Goal: Information Seeking & Learning: Learn about a topic

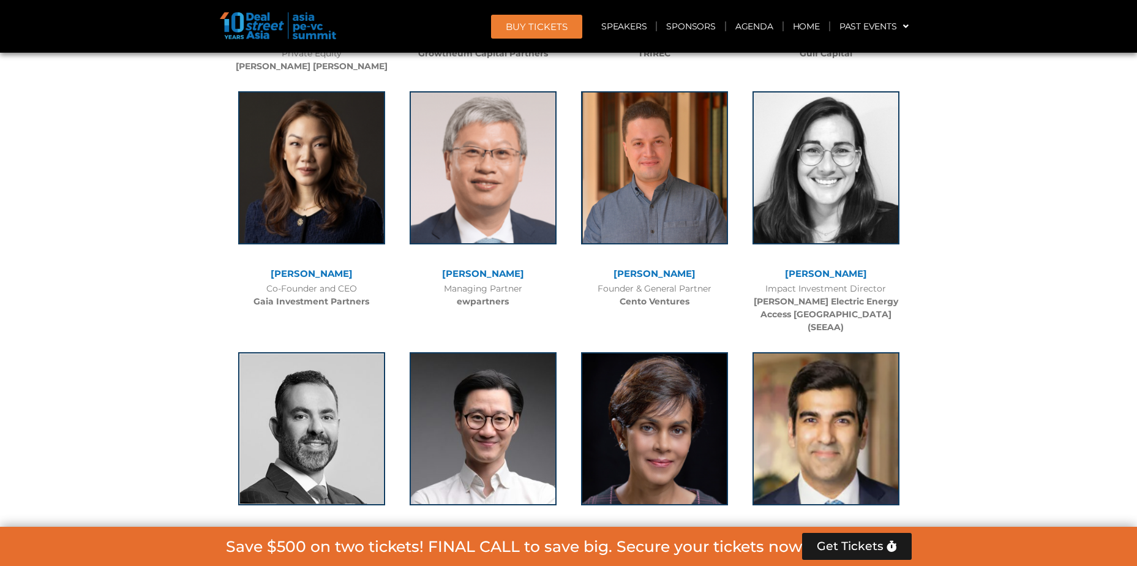
scroll to position [3779, 0]
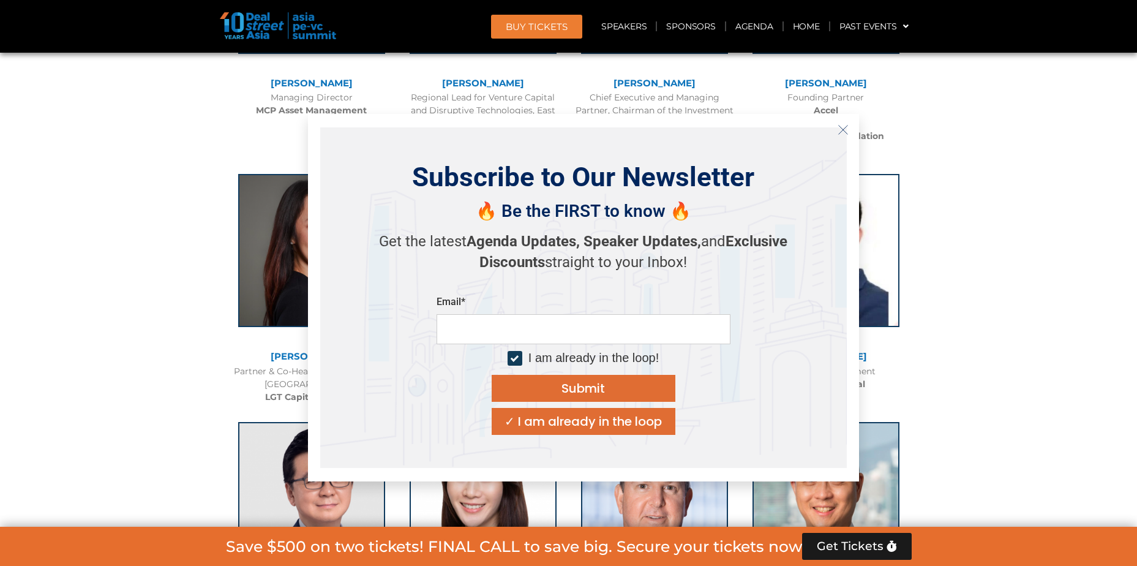
scroll to position [1780, 0]
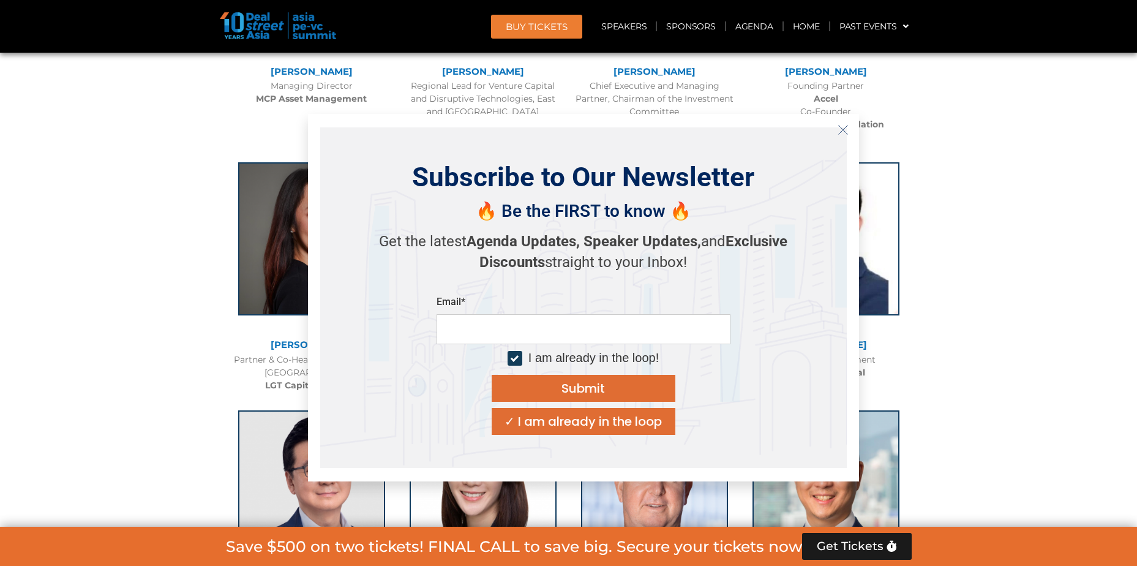
click at [838, 125] on icon "Close" at bounding box center [843, 129] width 11 height 11
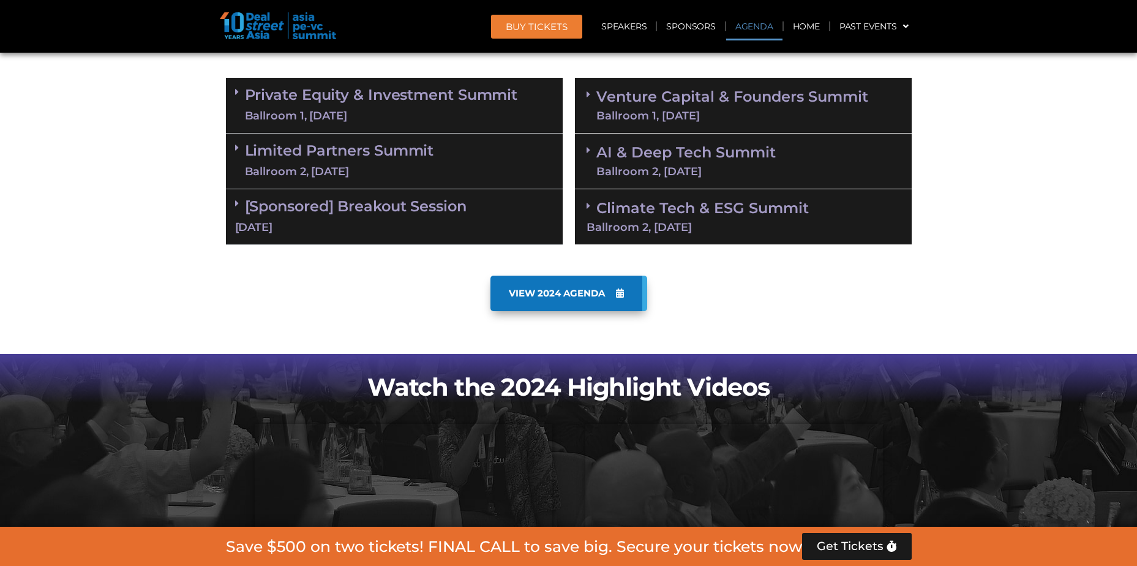
scroll to position [740, 0]
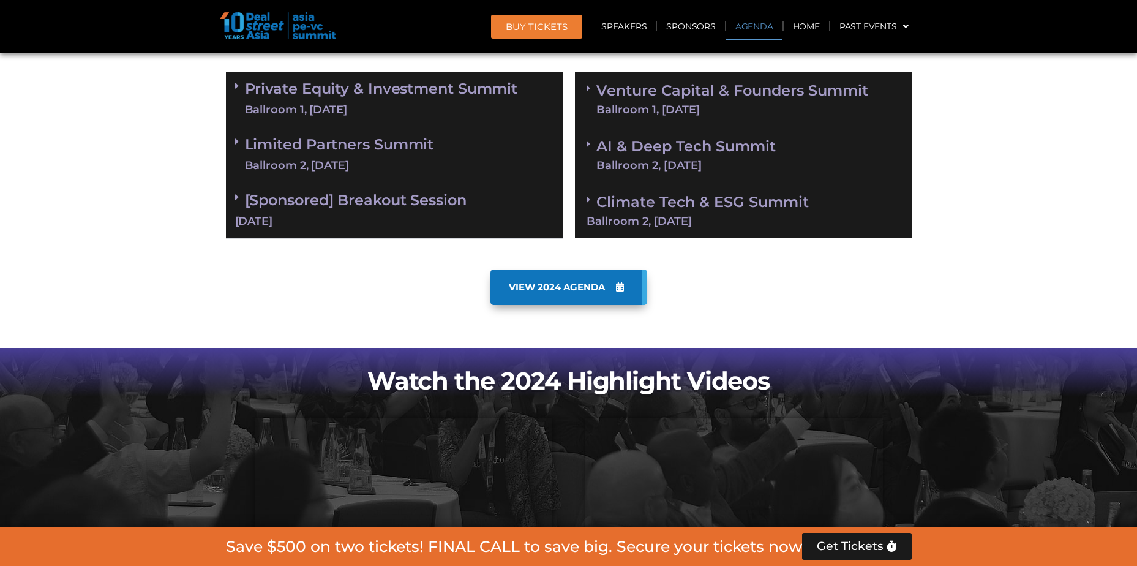
click at [290, 151] on link "Limited Partners [GEOGRAPHIC_DATA] 2, [DATE]" at bounding box center [339, 155] width 189 height 37
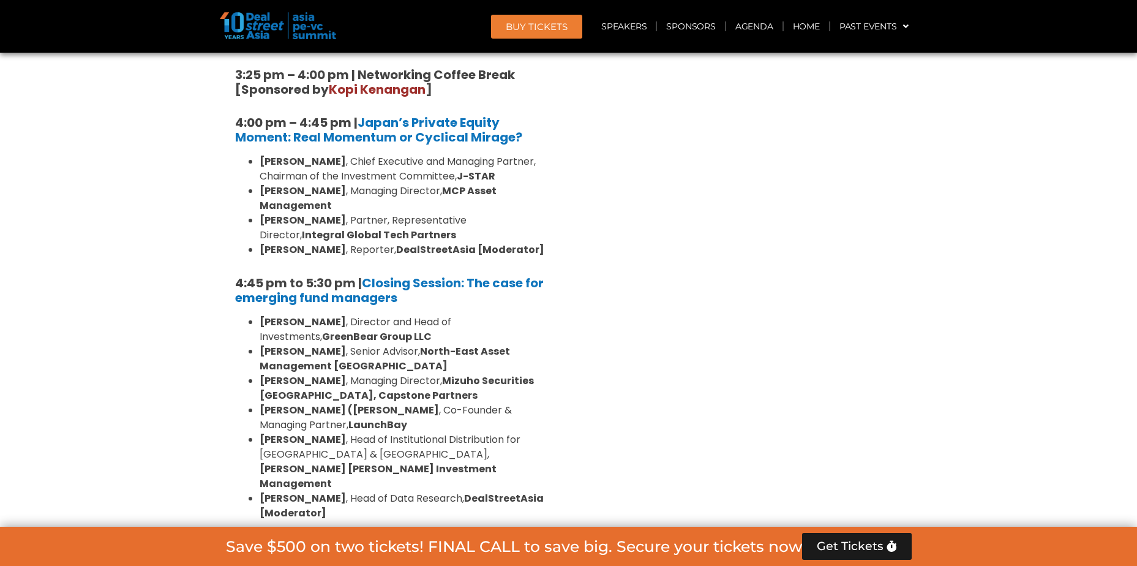
scroll to position [1780, 0]
click at [294, 345] on strong "[PERSON_NAME]" at bounding box center [303, 352] width 86 height 14
drag, startPoint x: 294, startPoint y: 268, endPoint x: 403, endPoint y: 299, distance: 112.8
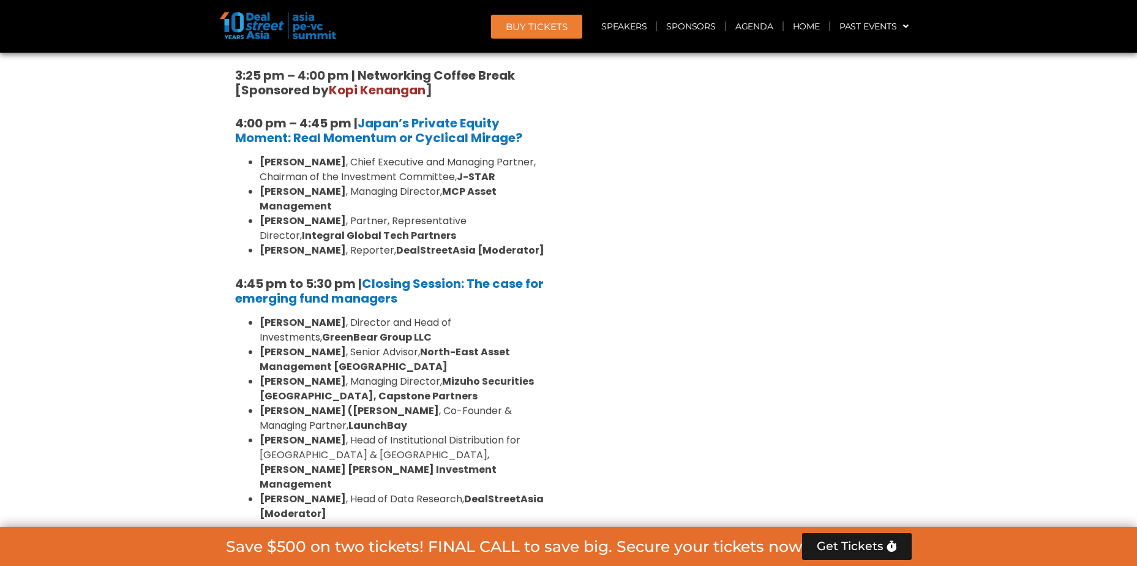
click at [403, 374] on li "[PERSON_NAME] , Managing Director, Mizuho Securities [GEOGRAPHIC_DATA], Capston…" at bounding box center [407, 388] width 294 height 29
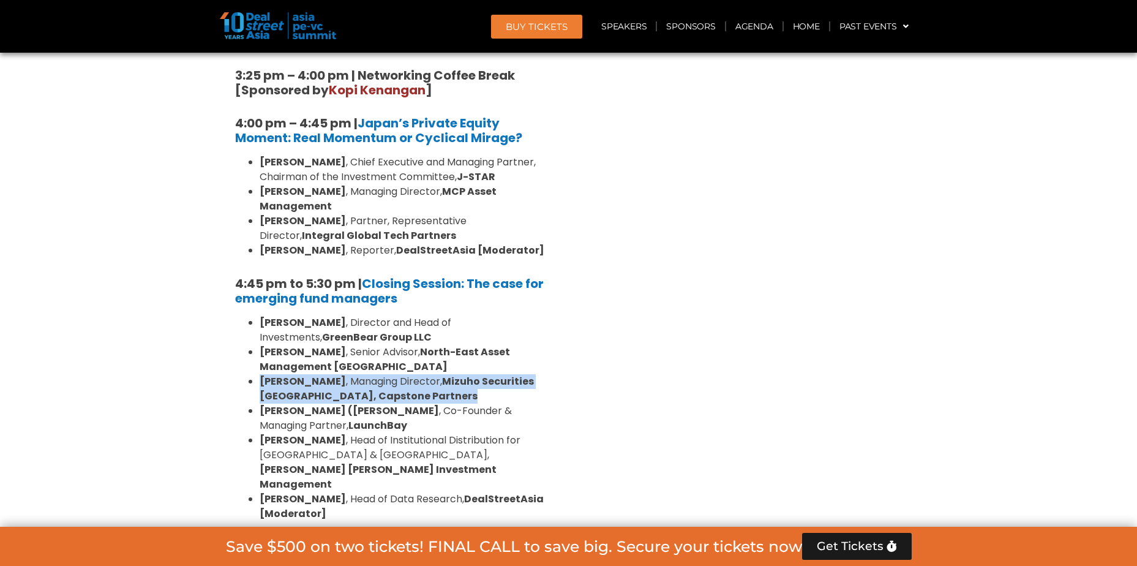
click at [403, 374] on li "[PERSON_NAME] , Managing Director, Mizuho Securities [GEOGRAPHIC_DATA], Capston…" at bounding box center [407, 388] width 294 height 29
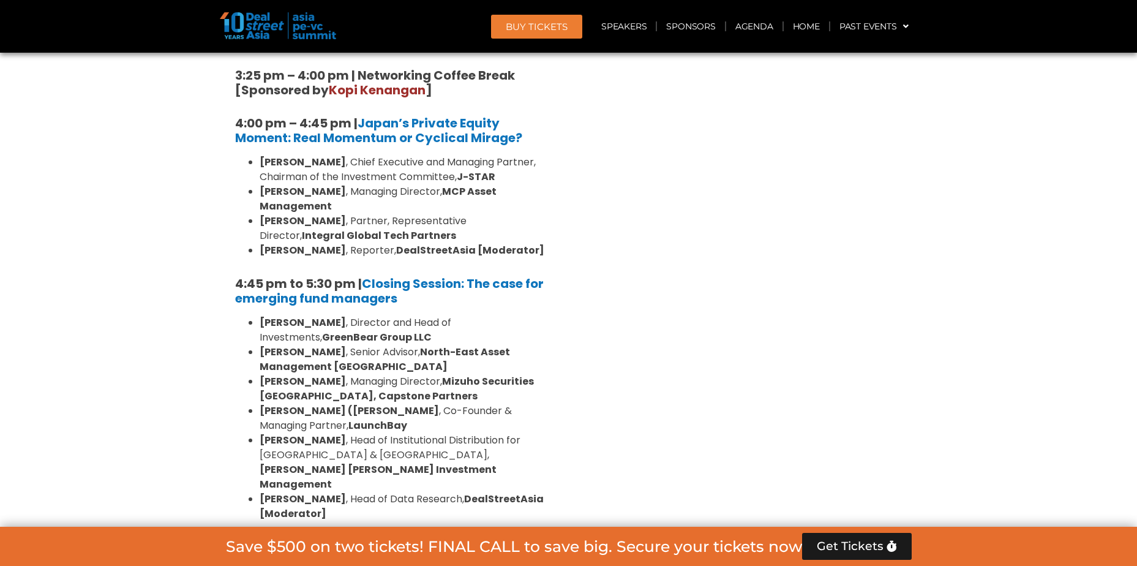
drag, startPoint x: 403, startPoint y: 299, endPoint x: 327, endPoint y: 235, distance: 99.5
click at [327, 315] on strong "[PERSON_NAME]" at bounding box center [303, 322] width 86 height 14
click at [454, 462] on strong "[PERSON_NAME] [PERSON_NAME] Investment Management" at bounding box center [378, 476] width 237 height 29
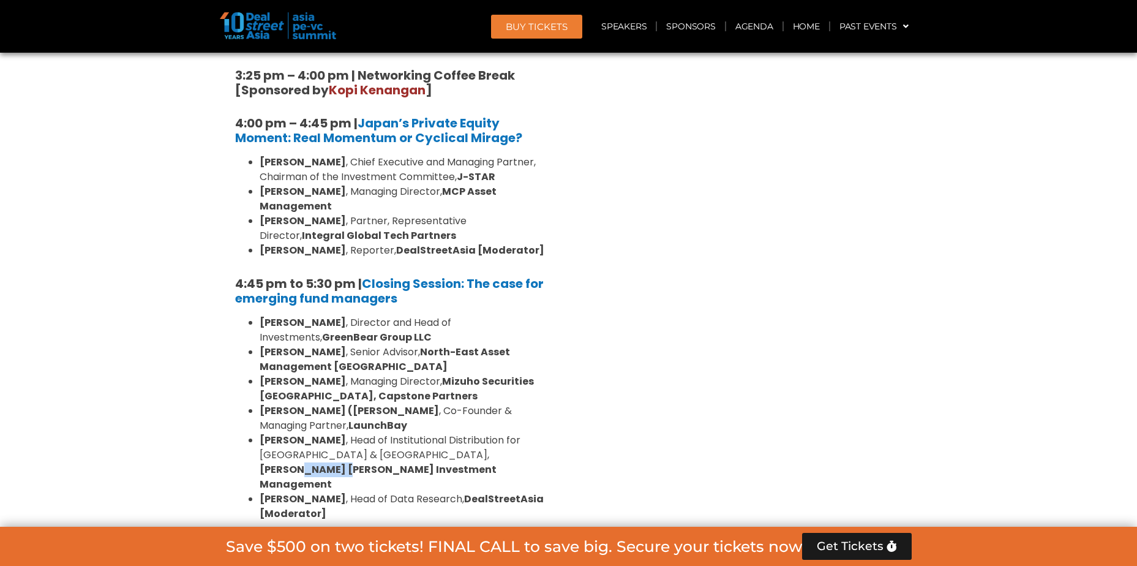
click at [454, 462] on strong "[PERSON_NAME] [PERSON_NAME] Investment Management" at bounding box center [378, 476] width 237 height 29
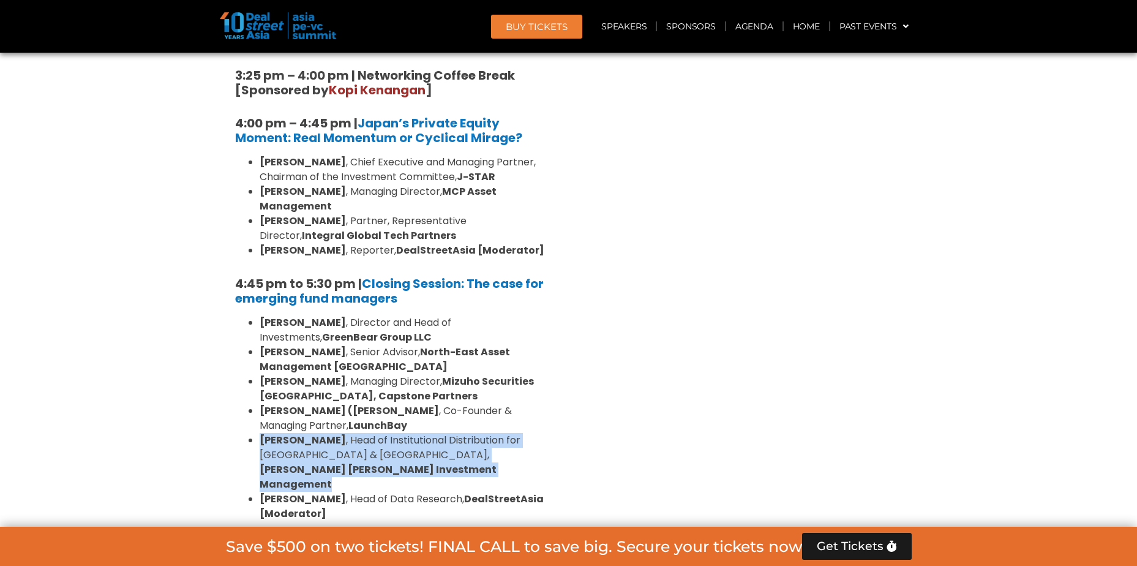
click at [454, 462] on strong "[PERSON_NAME] [PERSON_NAME] Investment Management" at bounding box center [378, 476] width 237 height 29
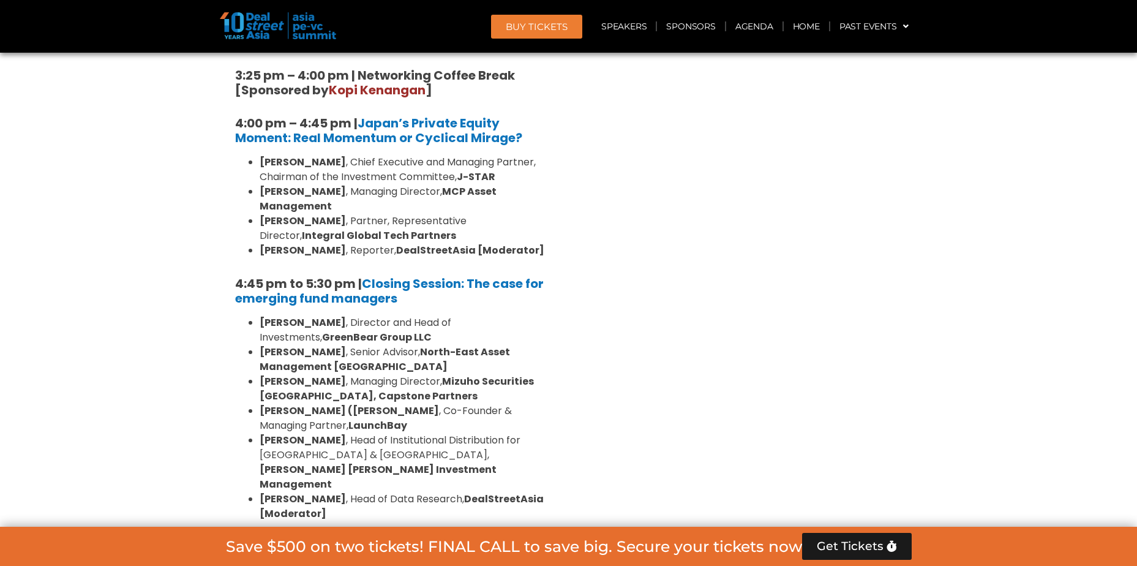
drag, startPoint x: 454, startPoint y: 370, endPoint x: 404, endPoint y: 325, distance: 66.8
click at [404, 403] on li "[PERSON_NAME] (Paddy) Sinha , Co-Founder & Managing Partner, LaunchBay" at bounding box center [407, 417] width 294 height 29
drag, startPoint x: 404, startPoint y: 325, endPoint x: 395, endPoint y: 367, distance: 42.6
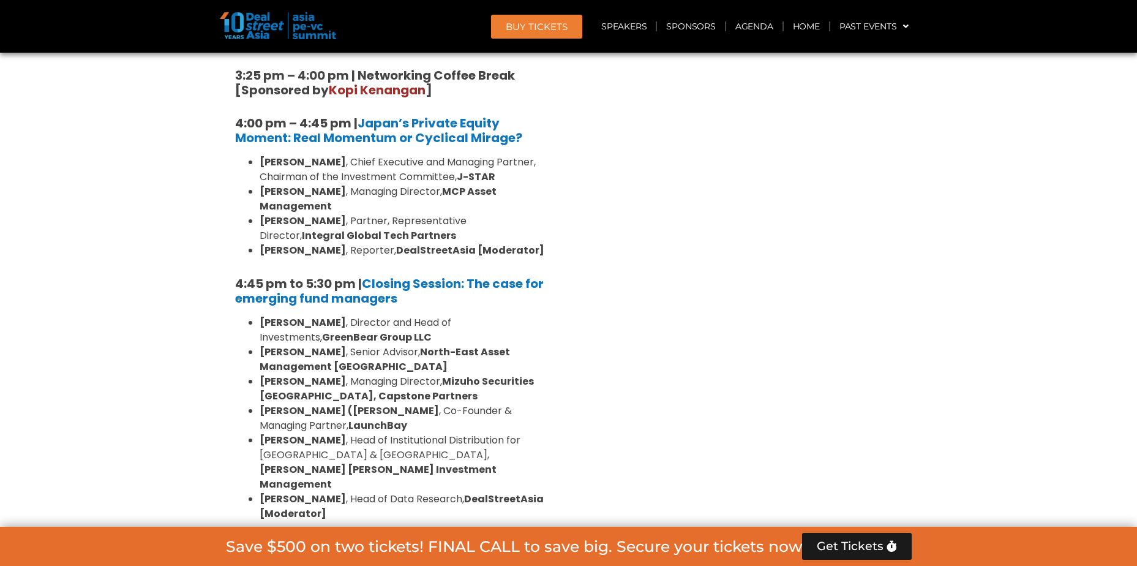
click at [395, 433] on li "[PERSON_NAME] , Head of Institutional Distribution for [GEOGRAPHIC_DATA] & [GEO…" at bounding box center [407, 462] width 294 height 59
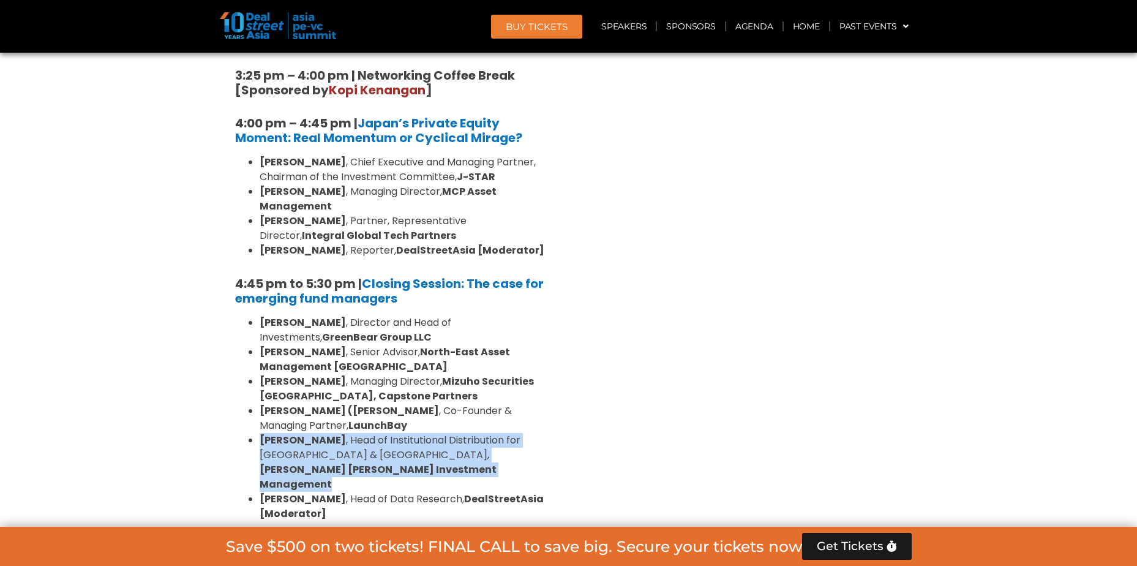
click at [395, 433] on li "[PERSON_NAME] , Head of Institutional Distribution for [GEOGRAPHIC_DATA] & [GEO…" at bounding box center [407, 462] width 294 height 59
click at [393, 433] on li "[PERSON_NAME] , Head of Institutional Distribution for [GEOGRAPHIC_DATA] & [GEO…" at bounding box center [407, 462] width 294 height 59
